Goal: Find specific page/section: Find specific page/section

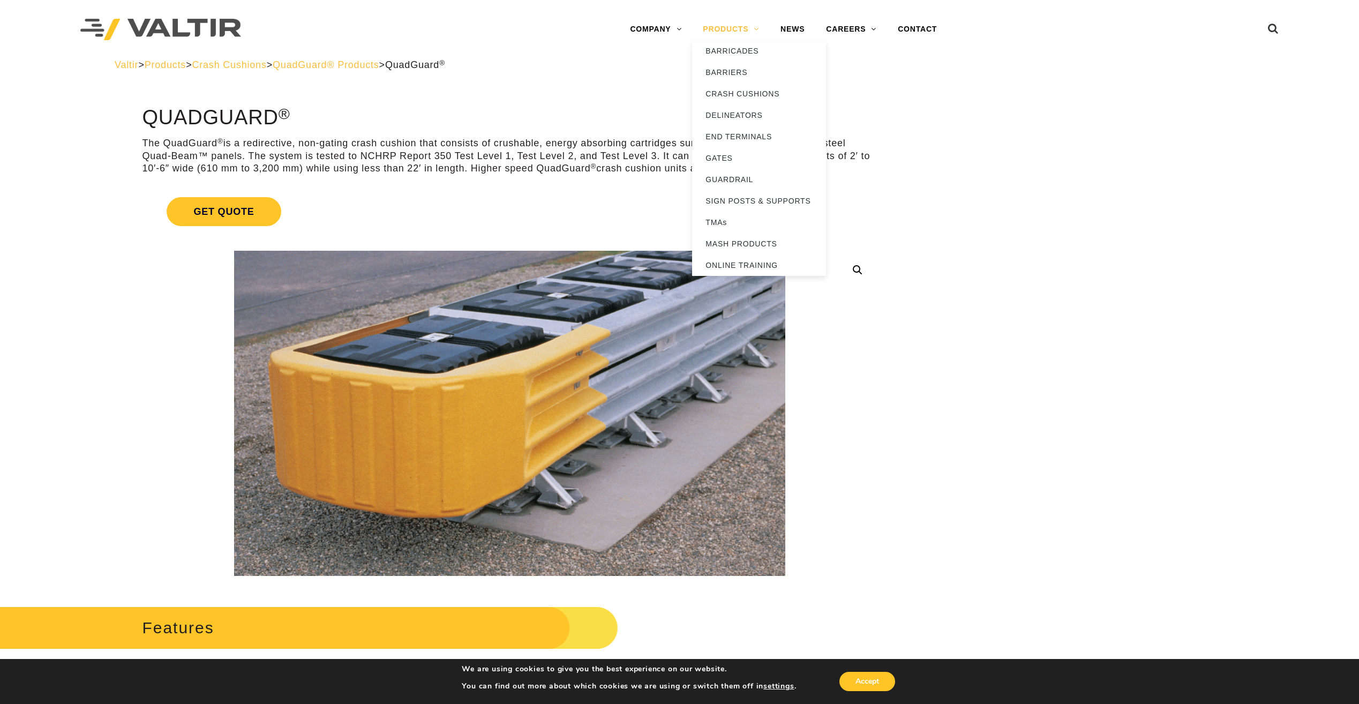
click at [731, 22] on link "PRODUCTS" at bounding box center [731, 29] width 78 height 21
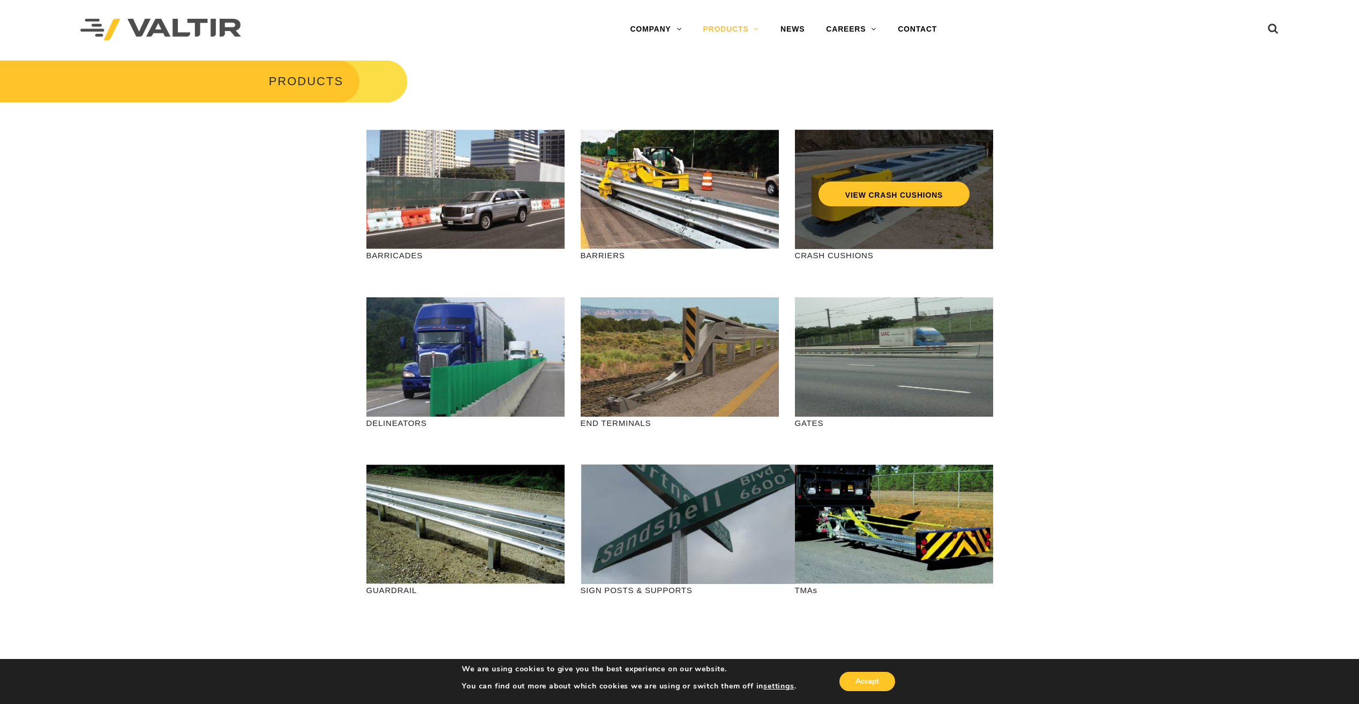
click at [880, 173] on div "VIEW CRASH CUSHIONS" at bounding box center [893, 171] width 155 height 35
click at [899, 199] on link "VIEW CRASH CUSHIONS" at bounding box center [893, 194] width 151 height 25
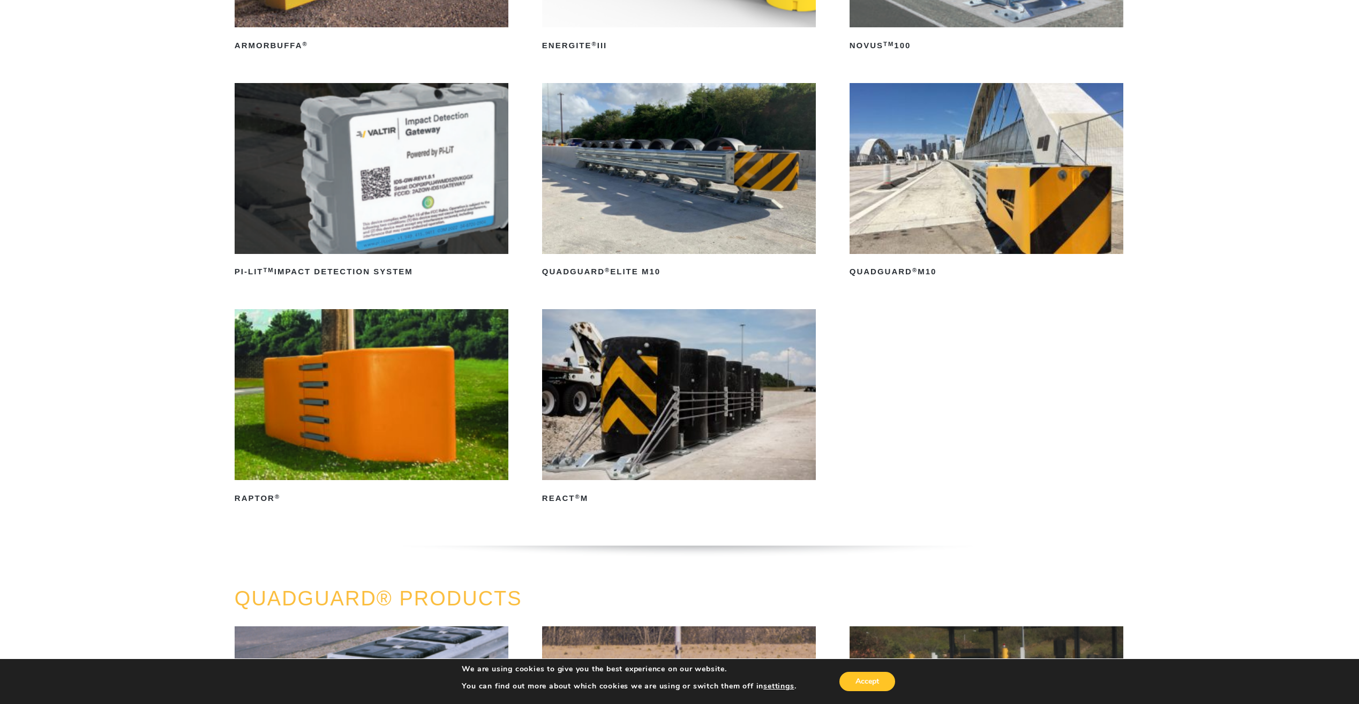
scroll to position [161, 0]
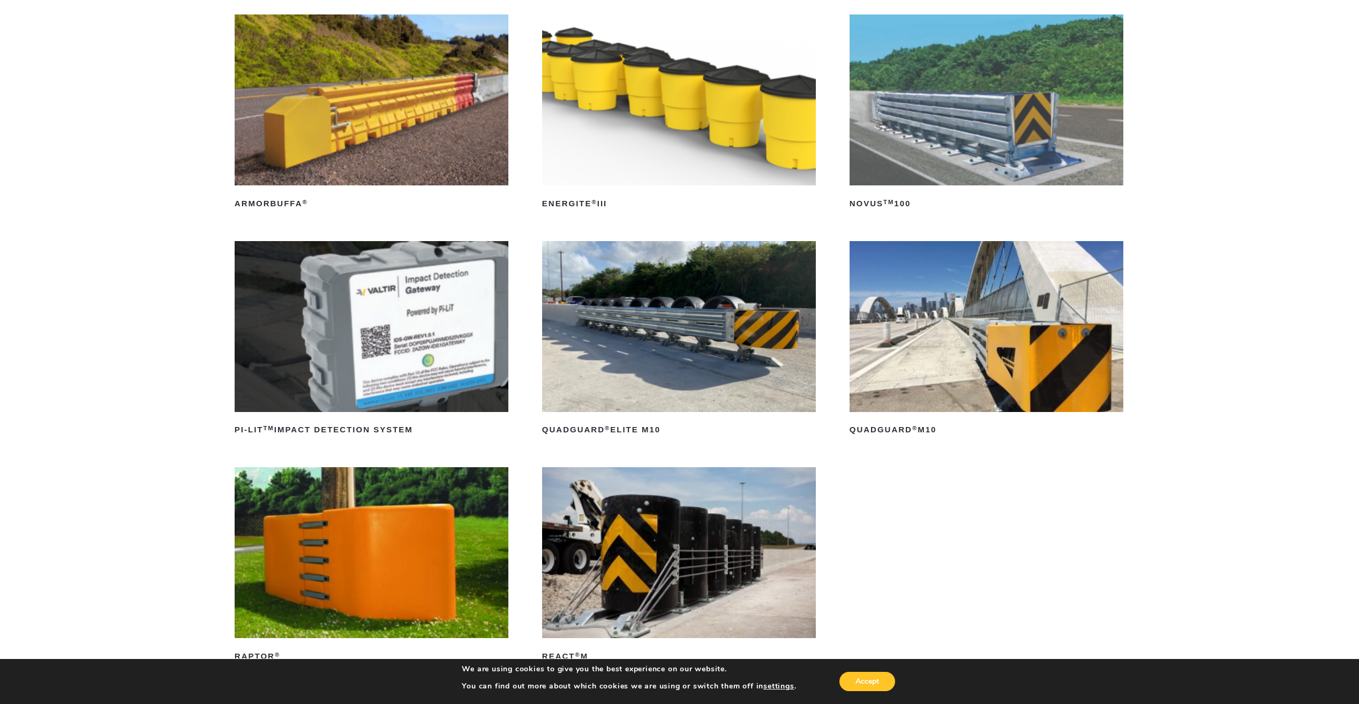
click at [1011, 393] on img at bounding box center [986, 326] width 274 height 171
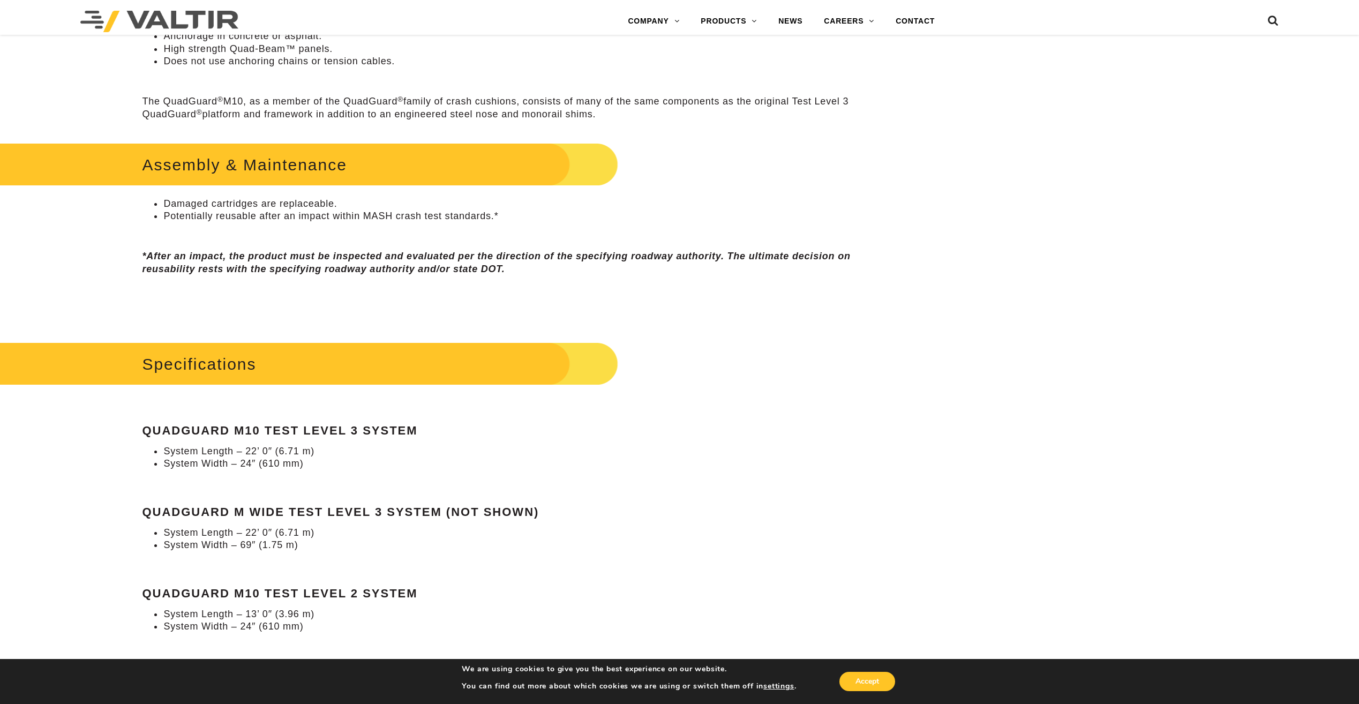
scroll to position [750, 0]
